Goal: Transaction & Acquisition: Purchase product/service

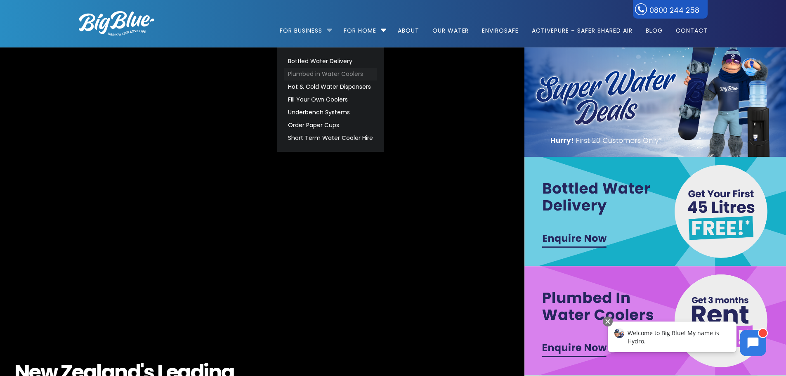
click at [315, 77] on link "Plumbed in Water Coolers" at bounding box center [330, 74] width 92 height 13
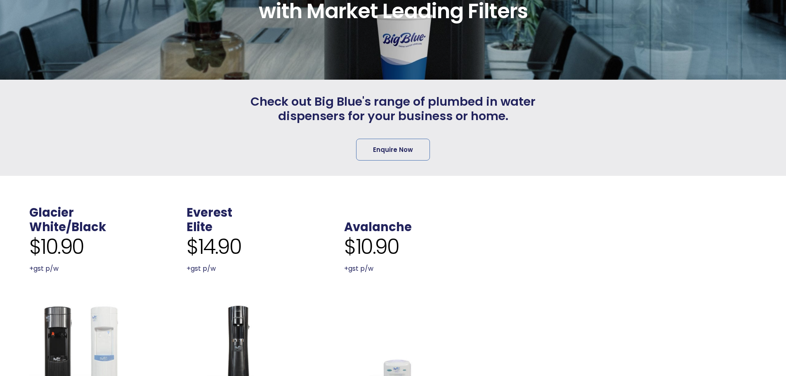
scroll to position [248, 0]
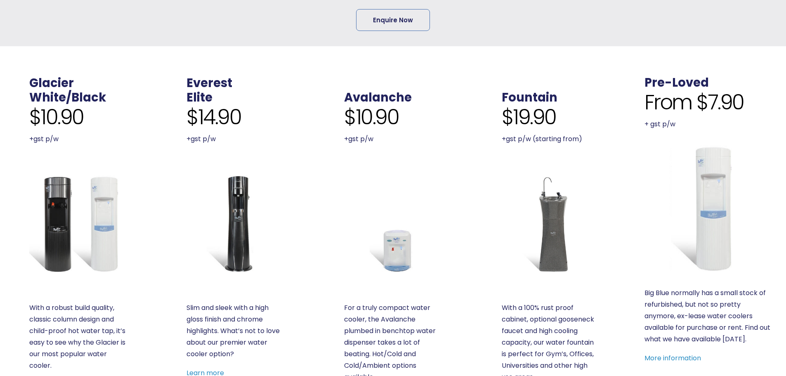
click at [84, 194] on img at bounding box center [78, 224] width 98 height 98
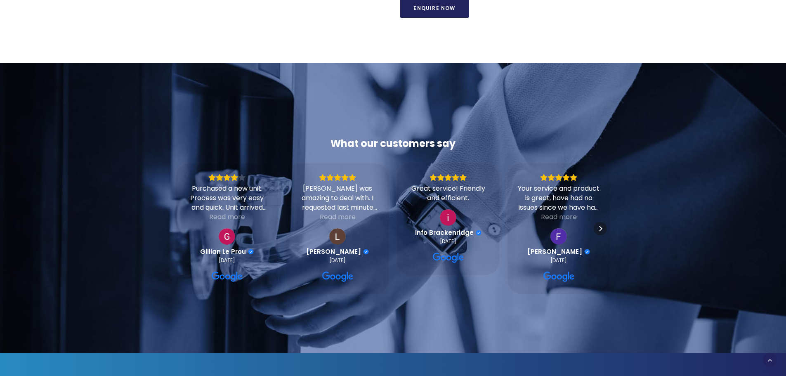
scroll to position [784, 0]
